Goal: Task Accomplishment & Management: Use online tool/utility

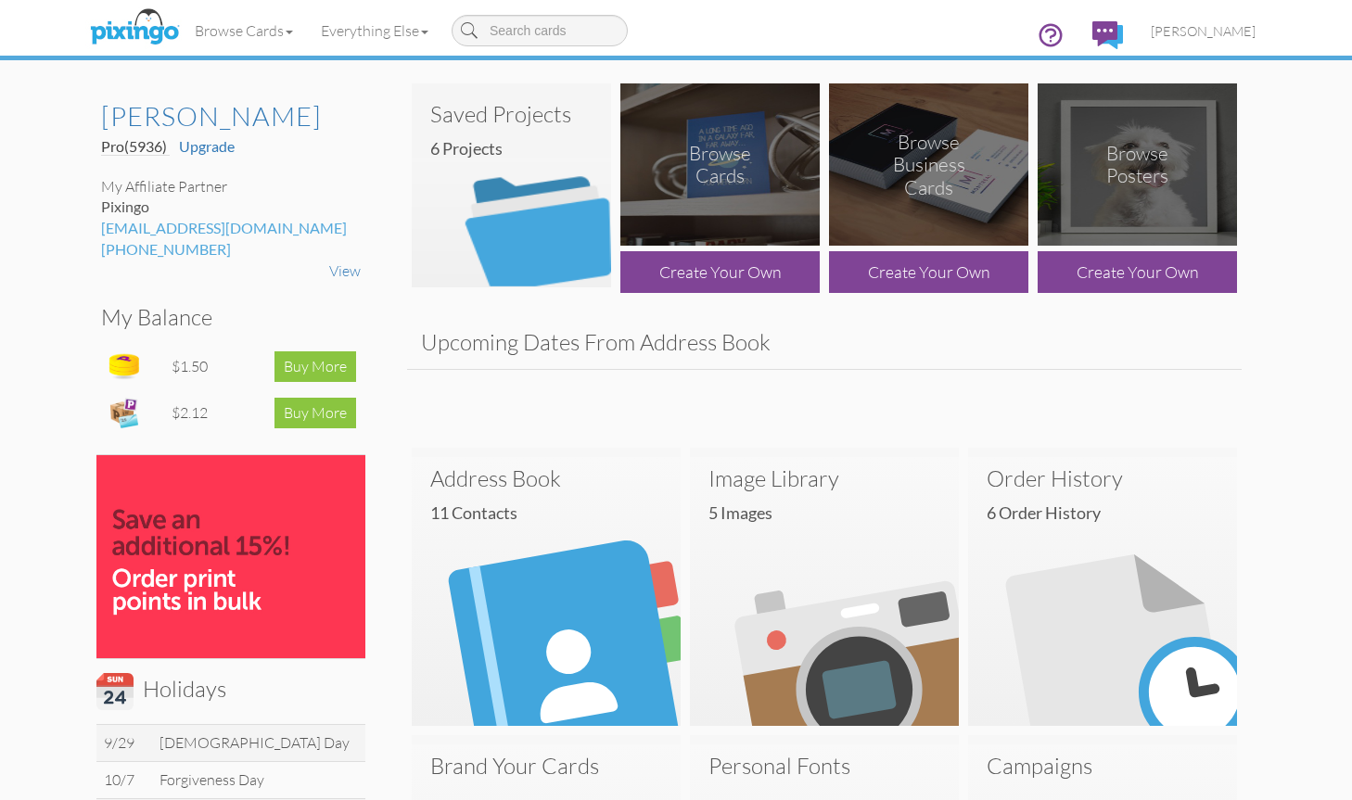
click at [467, 151] on h4 "6 Projects" at bounding box center [518, 149] width 176 height 19
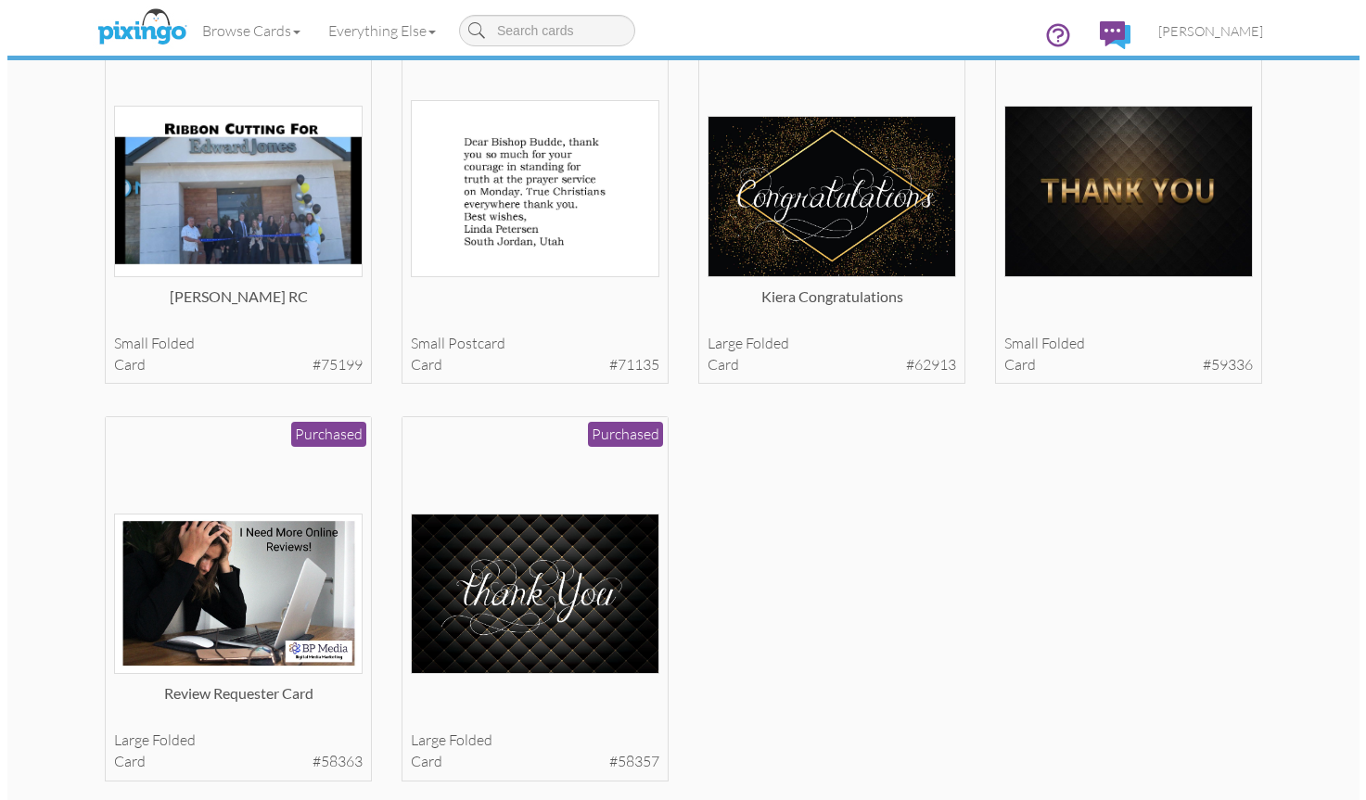
scroll to position [185, 0]
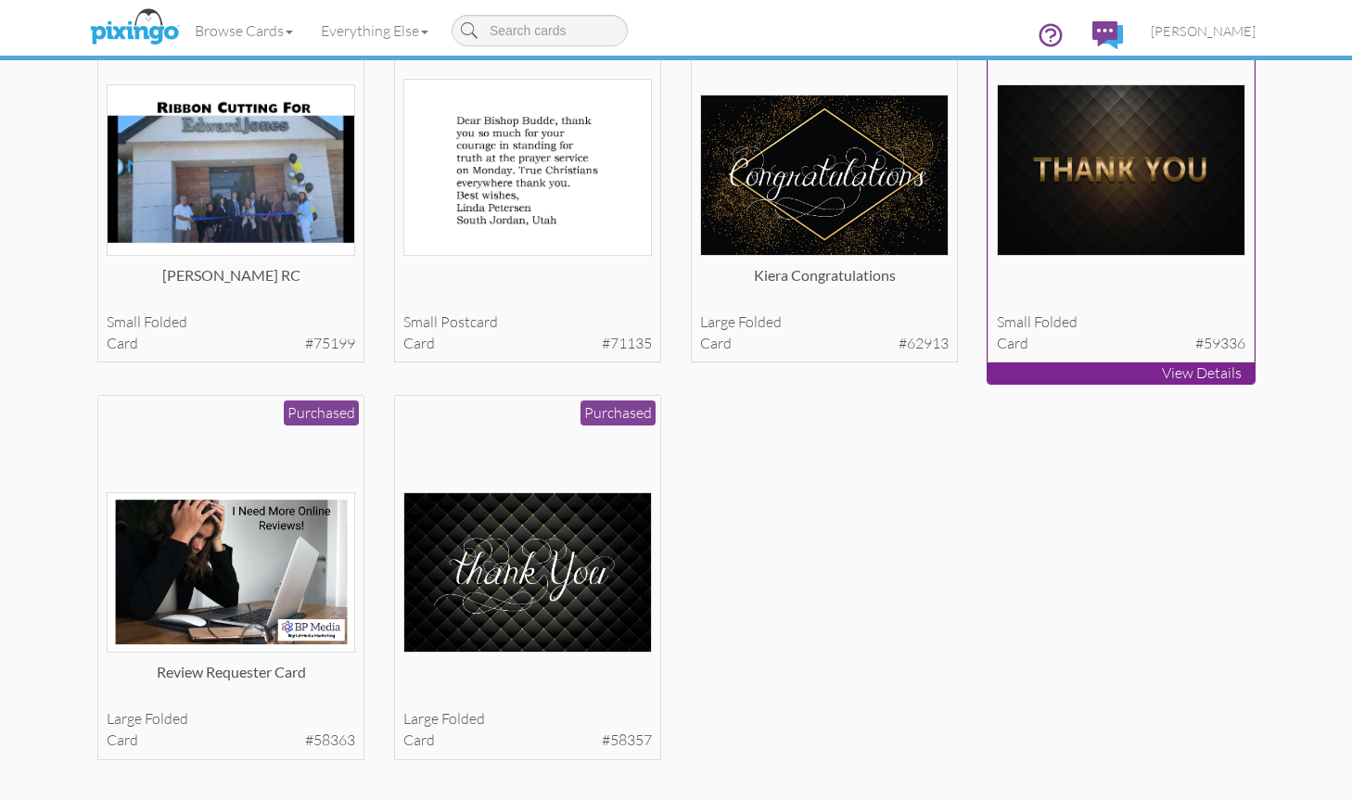
click at [1206, 365] on p "View Details" at bounding box center [1121, 373] width 267 height 21
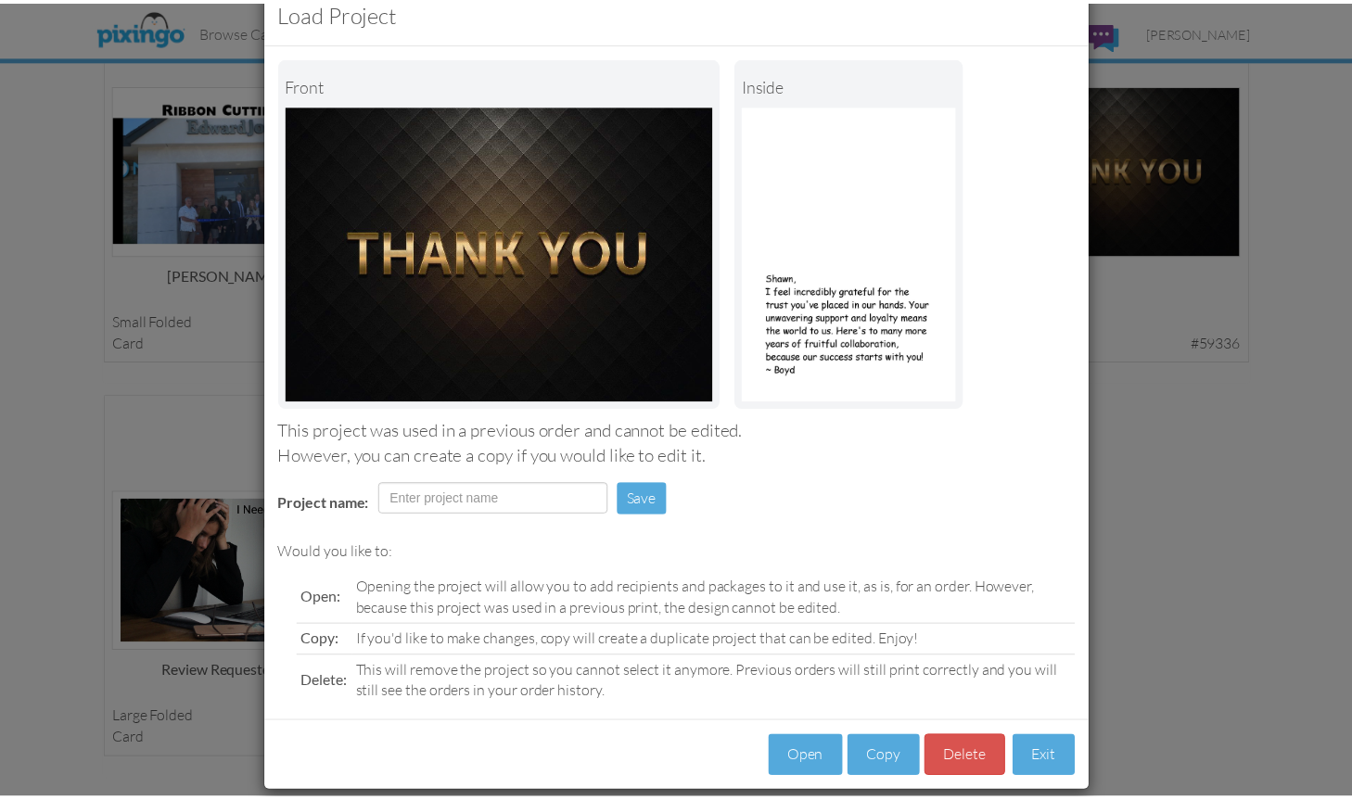
scroll to position [68, 0]
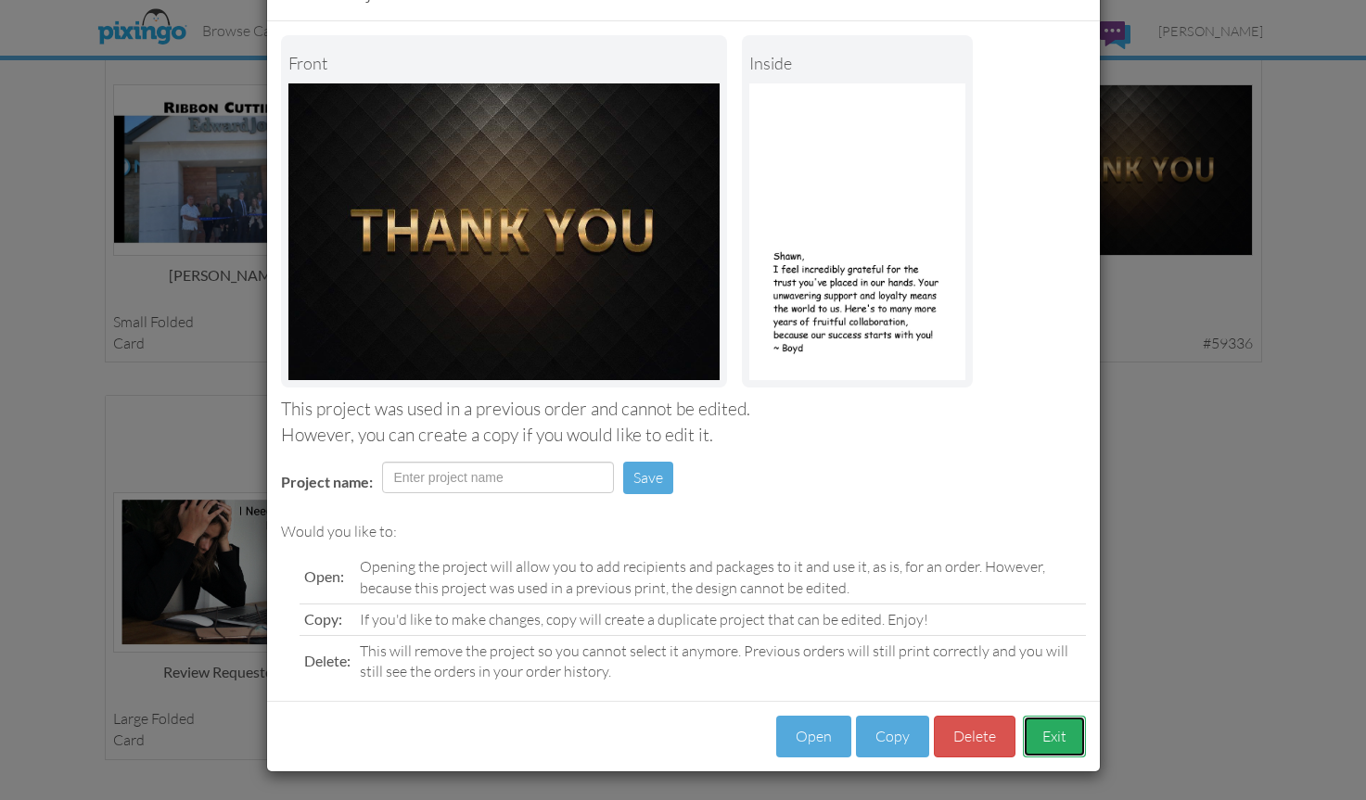
click at [1028, 736] on button "Exit" at bounding box center [1054, 737] width 63 height 42
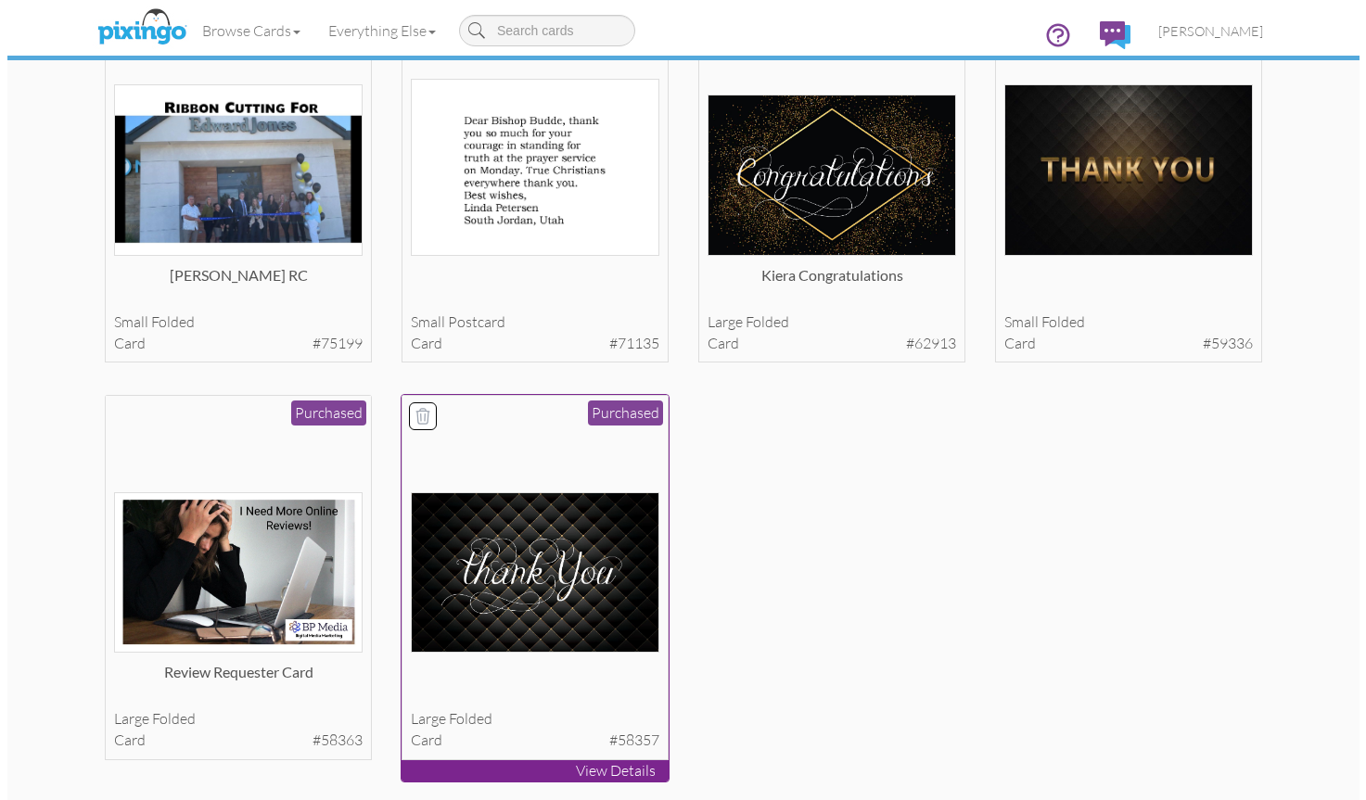
scroll to position [0, 0]
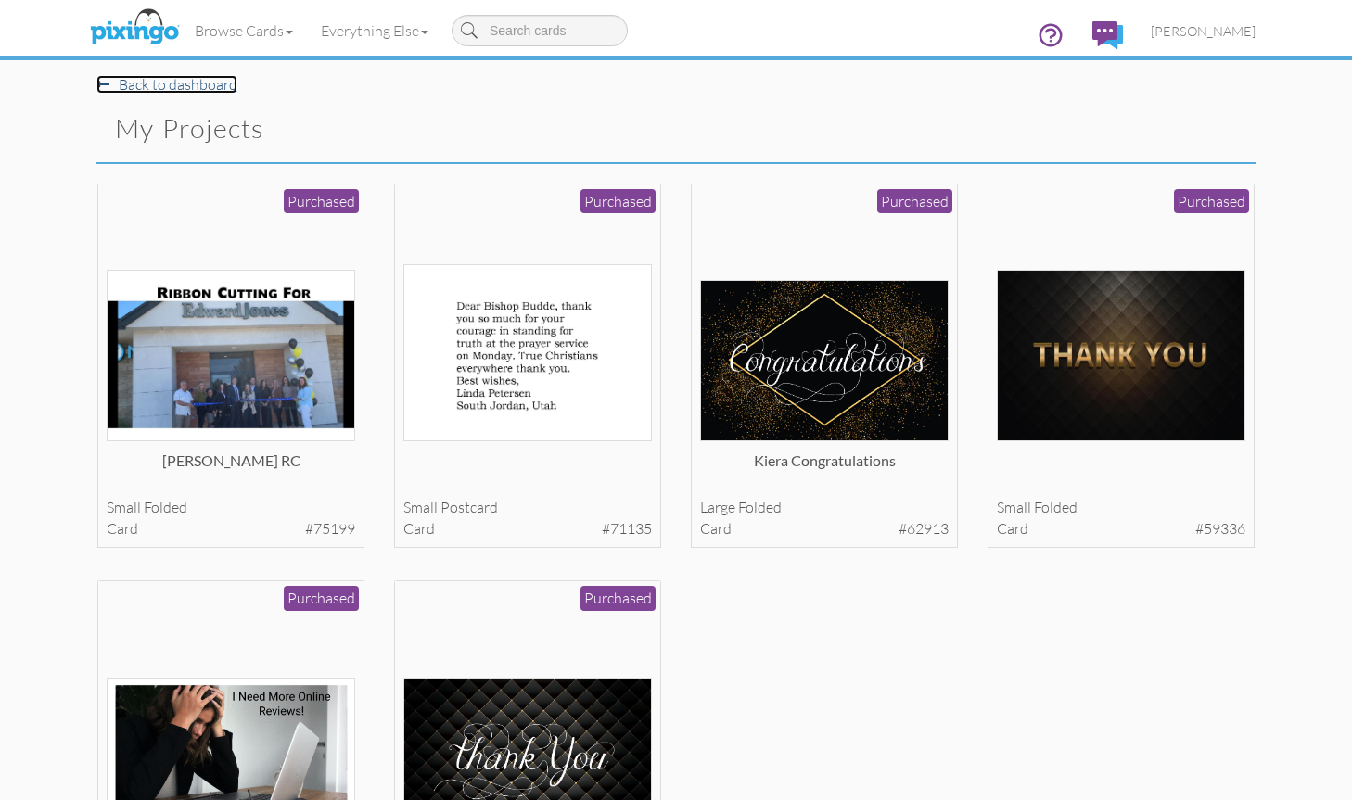
click at [166, 81] on link "Back to dashboard" at bounding box center [166, 84] width 141 height 19
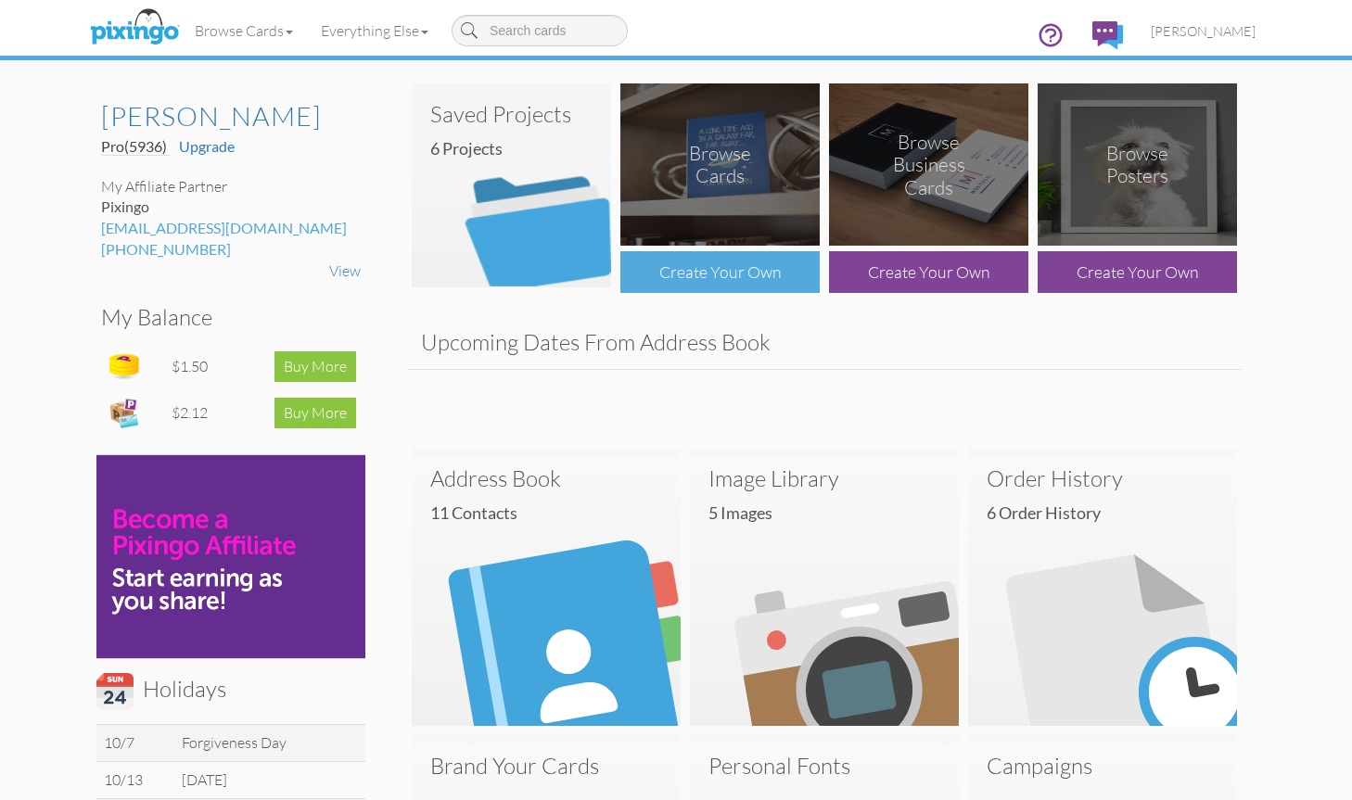
click at [758, 273] on div "Create Your Own" at bounding box center [719, 272] width 199 height 42
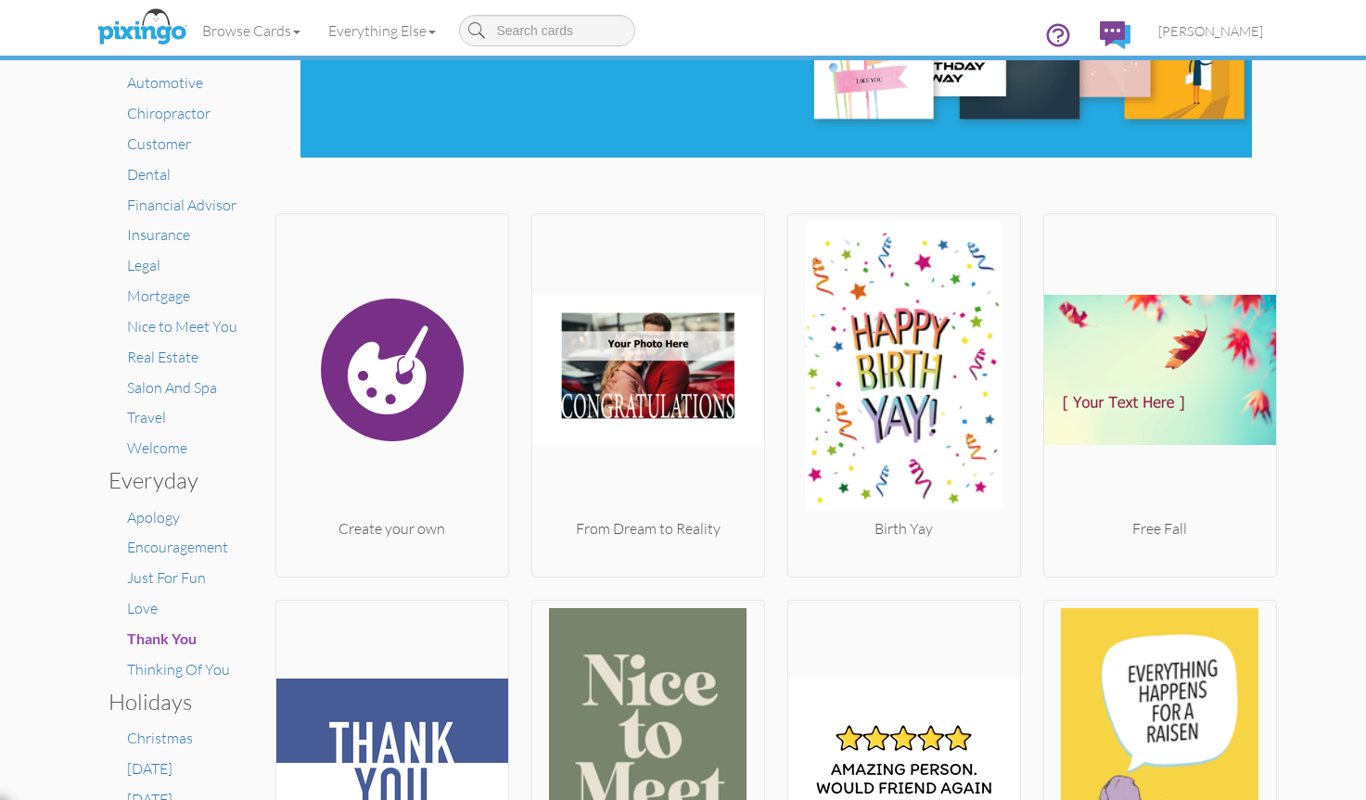
scroll to position [278, 0]
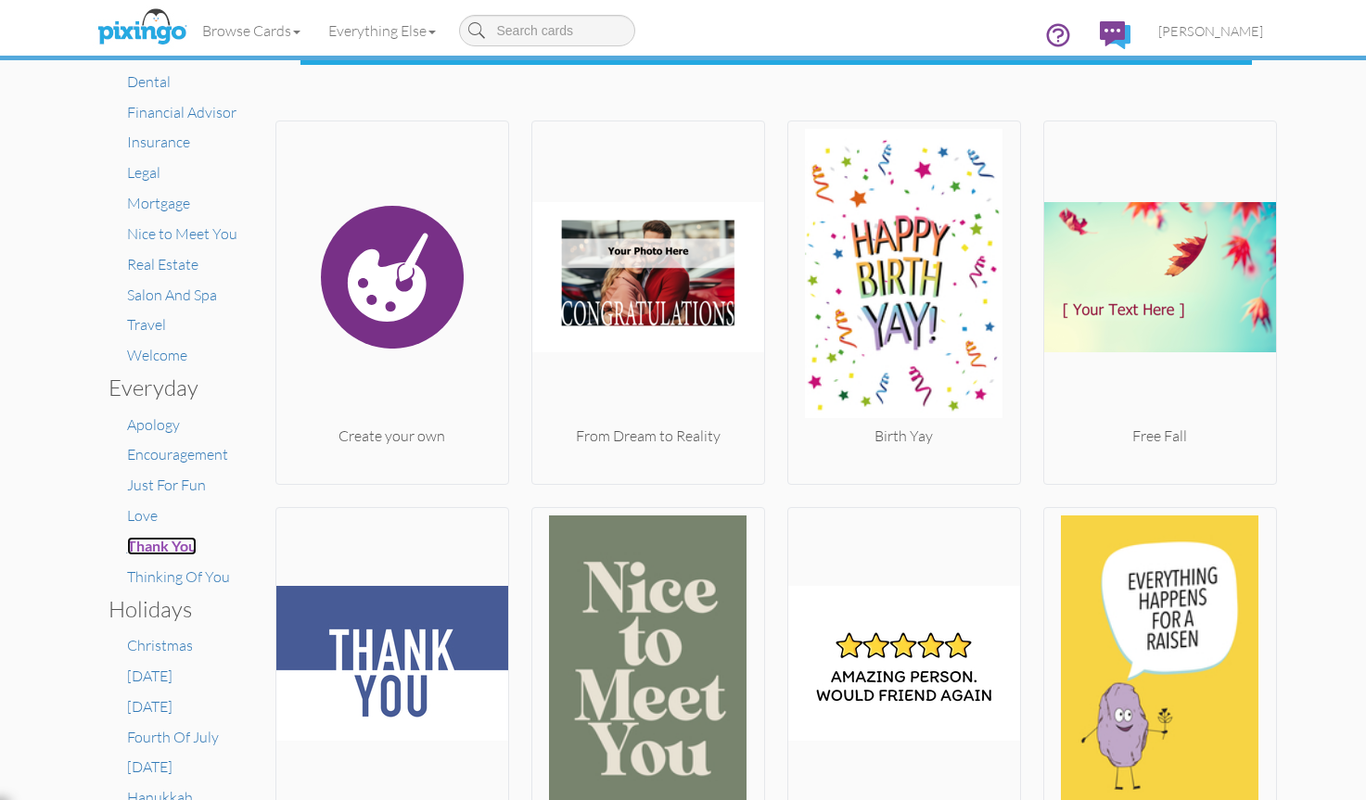
click at [147, 548] on span "Thank You" at bounding box center [162, 546] width 70 height 18
